Goal: Find contact information: Find contact information

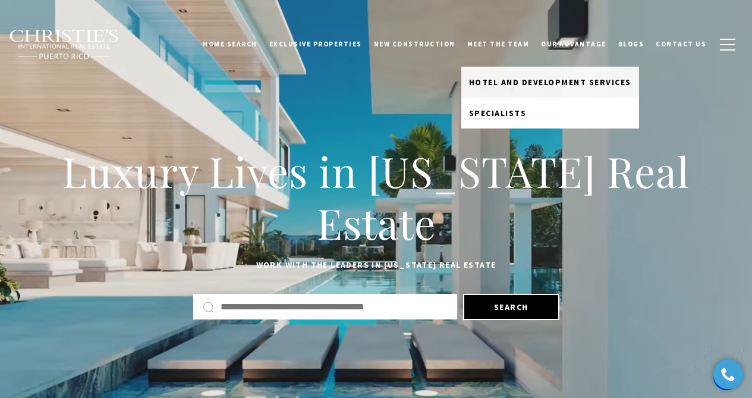
click at [492, 119] on link "Specialists" at bounding box center [550, 112] width 178 height 31
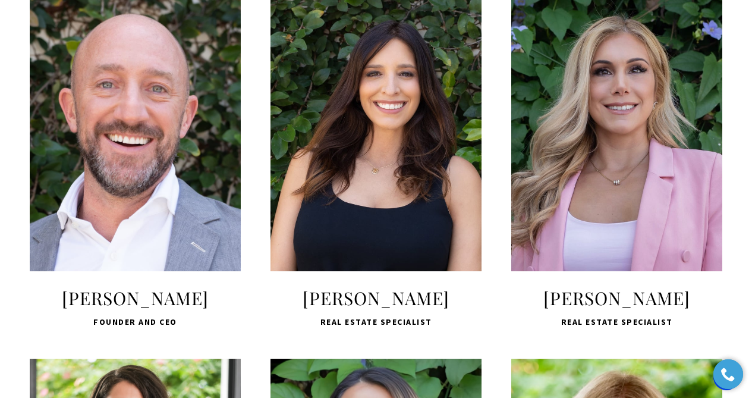
scroll to position [474, 0]
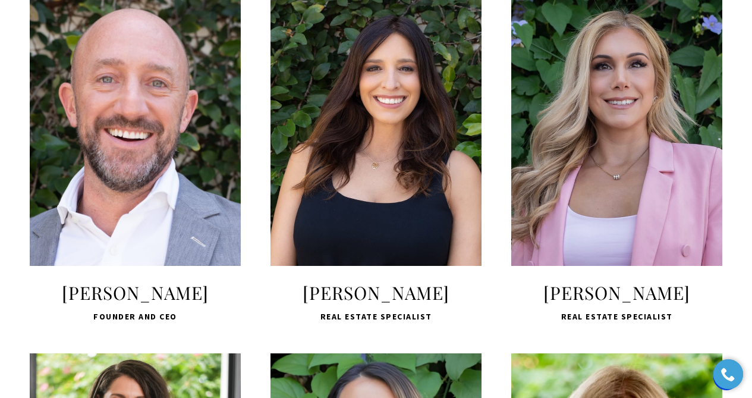
click at [174, 183] on div "LEARN MORE" at bounding box center [135, 129] width 211 height 274
